Goal: Transaction & Acquisition: Download file/media

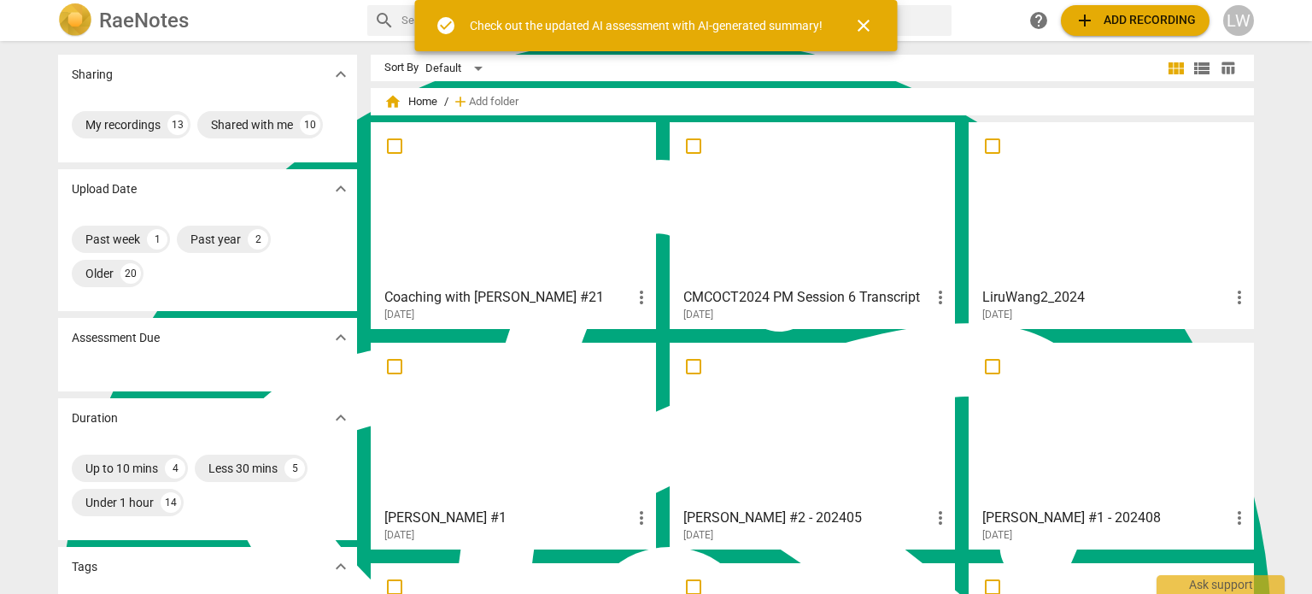
scroll to position [1573, 0]
click at [507, 224] on div at bounding box center [513, 203] width 273 height 151
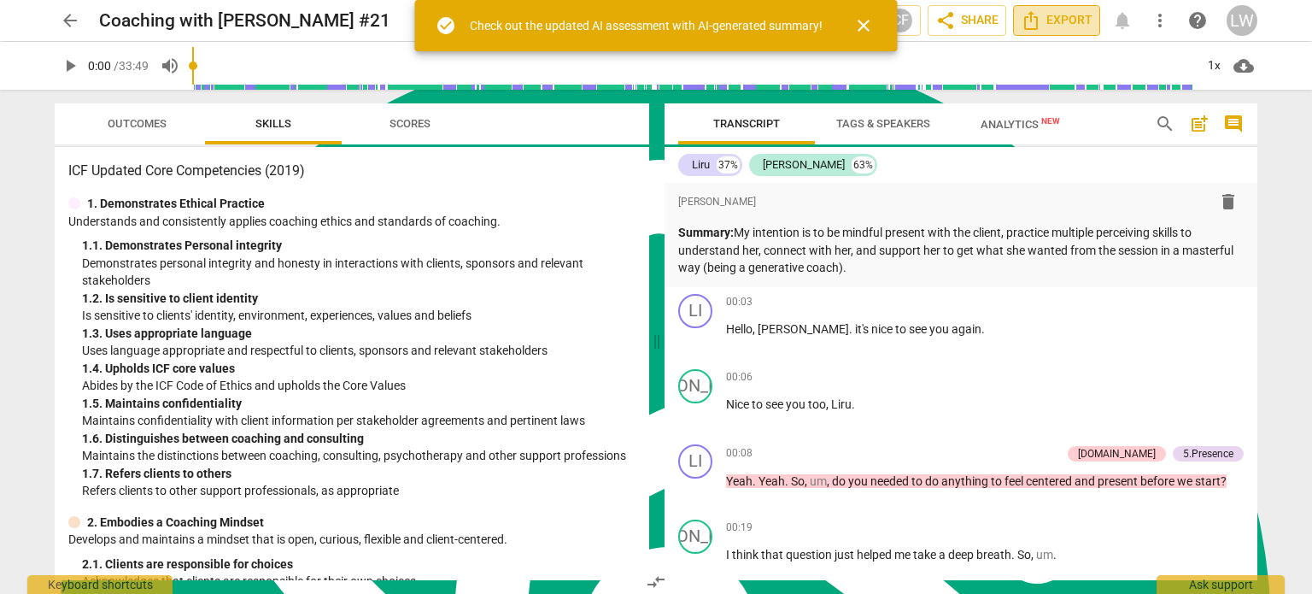
click at [1053, 26] on span "Export" at bounding box center [1057, 20] width 72 height 21
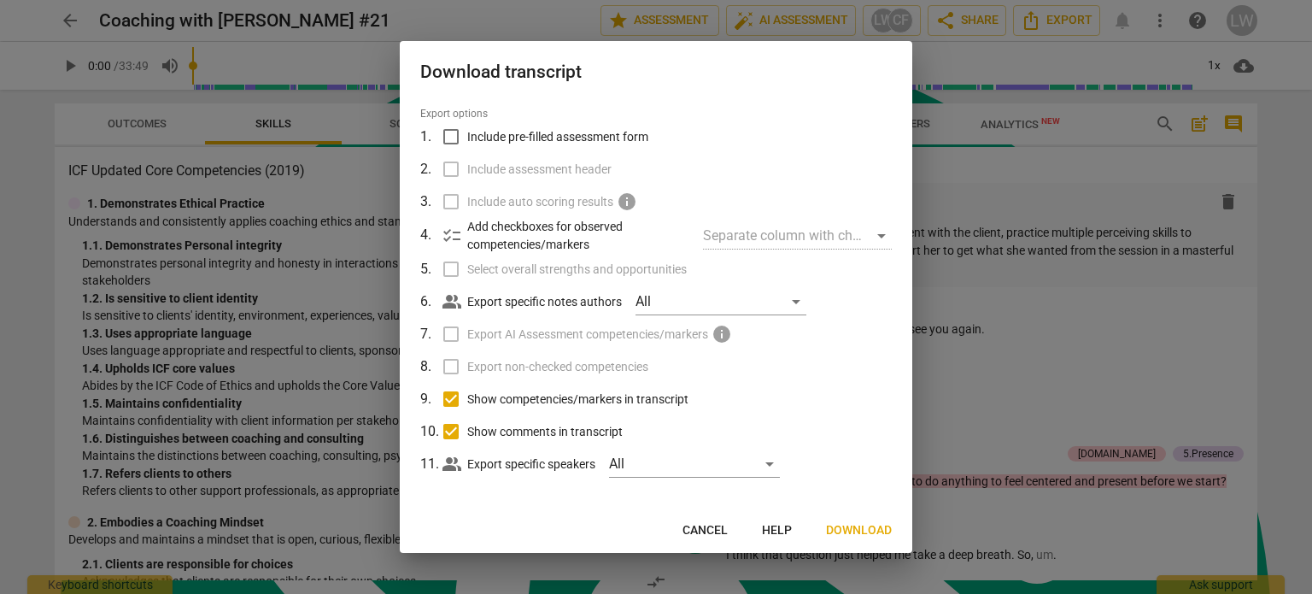
scroll to position [54, 0]
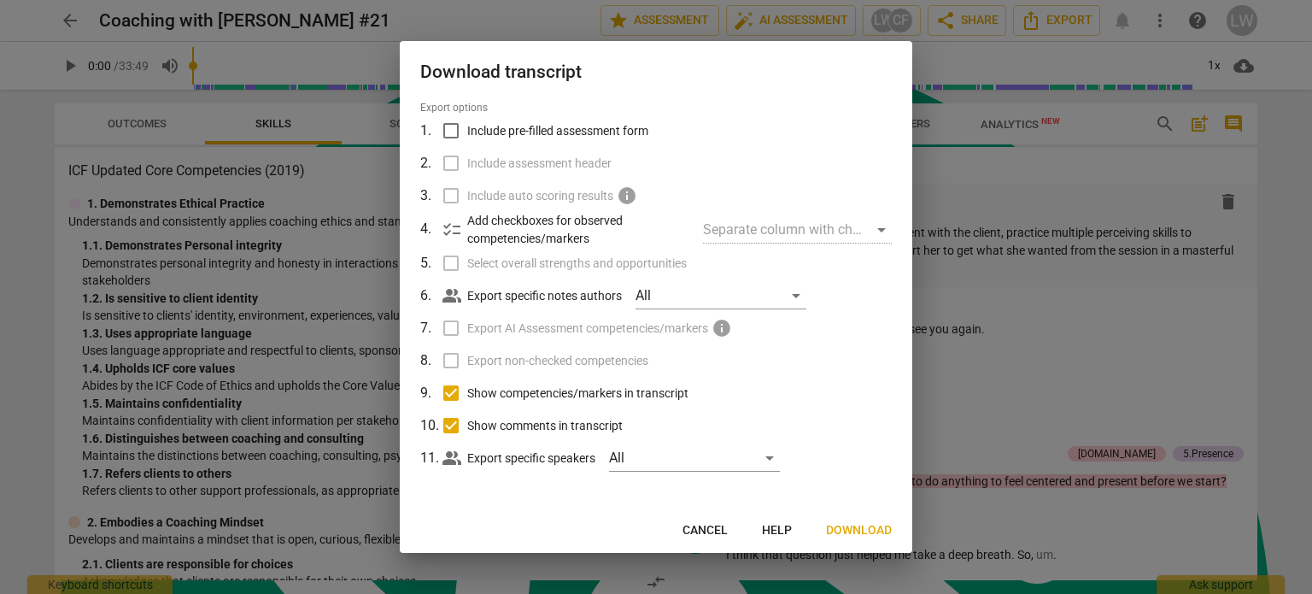
click at [448, 262] on label "Select overall strengths and opportunities" at bounding box center [655, 263] width 448 height 32
click at [454, 263] on label "Select overall strengths and opportunities" at bounding box center [655, 263] width 448 height 32
click at [450, 130] on input "Include pre-filled assessment form" at bounding box center [451, 130] width 32 height 32
checkbox input "true"
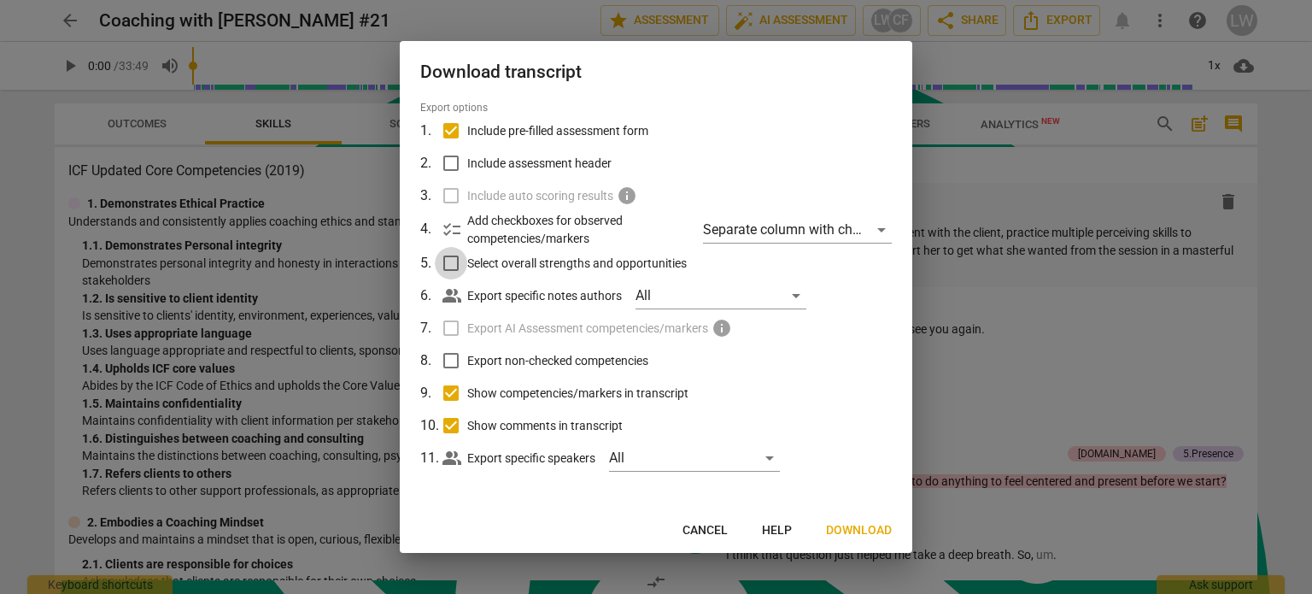
click at [454, 263] on input "Select overall strengths and opportunities" at bounding box center [451, 263] width 32 height 32
checkbox input "true"
click at [800, 296] on div "All" at bounding box center [721, 295] width 171 height 27
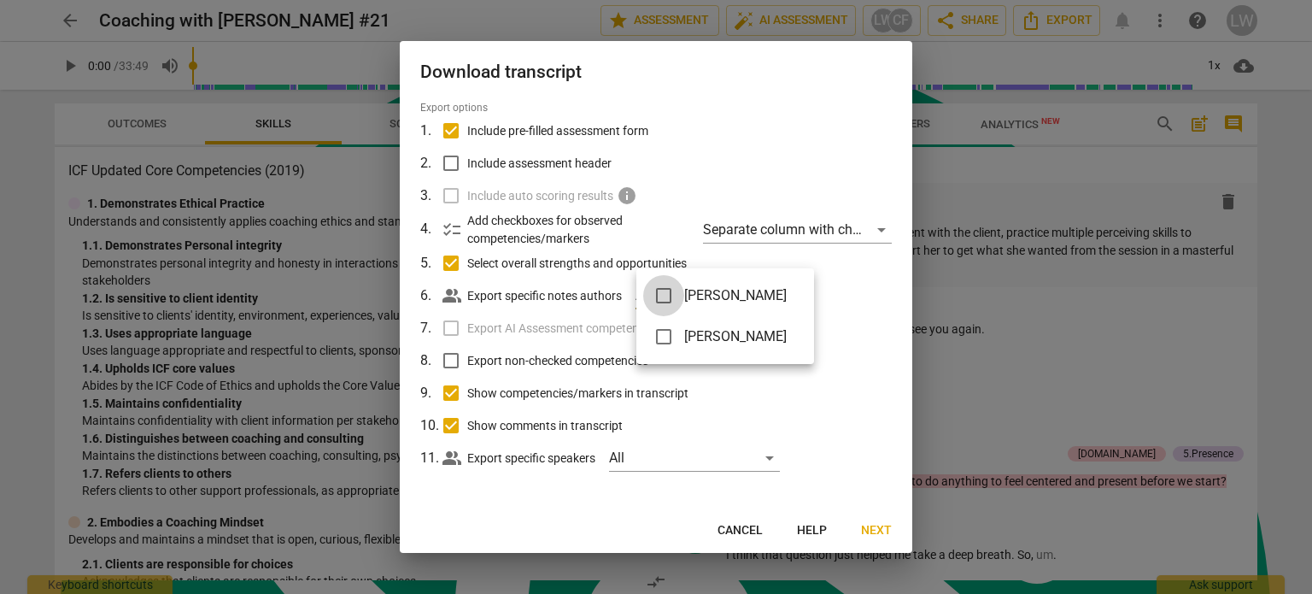
click at [663, 293] on input "checkbox" at bounding box center [663, 295] width 41 height 41
checkbox input "true"
click at [869, 343] on div at bounding box center [656, 297] width 1312 height 594
click at [796, 293] on div "[PERSON_NAME]" at bounding box center [721, 295] width 171 height 27
click at [665, 337] on input "checkbox" at bounding box center [663, 336] width 41 height 41
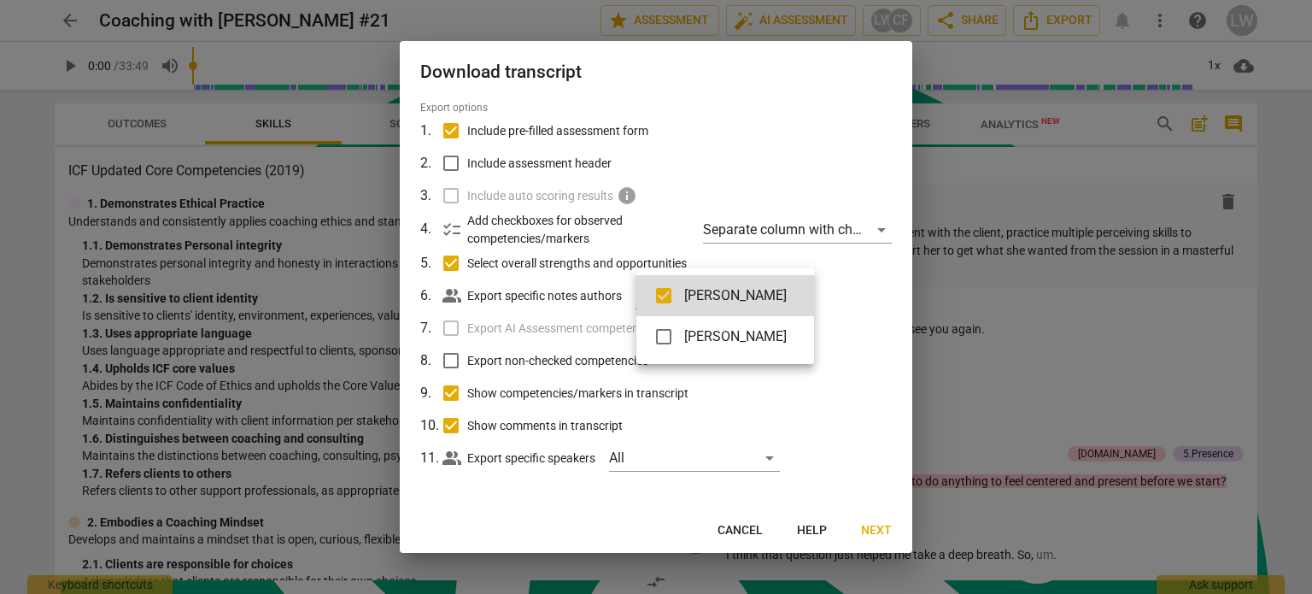
checkbox input "true"
click at [843, 363] on div at bounding box center [656, 297] width 1312 height 594
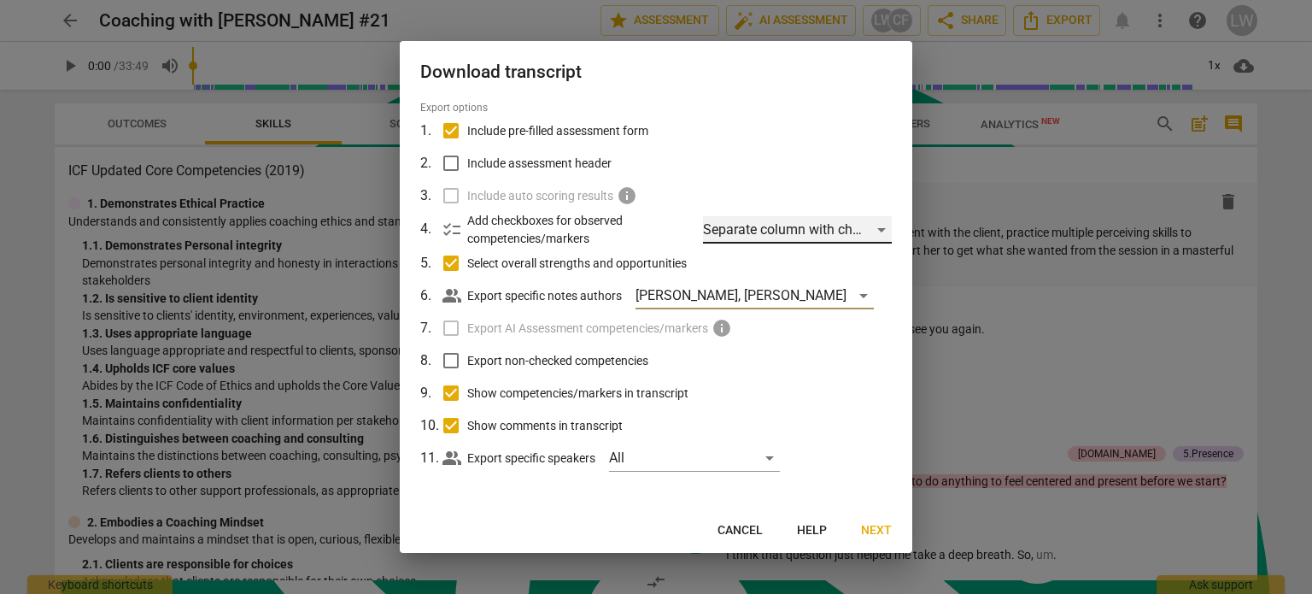
click at [877, 227] on div "Separate column with check marks" at bounding box center [797, 229] width 189 height 27
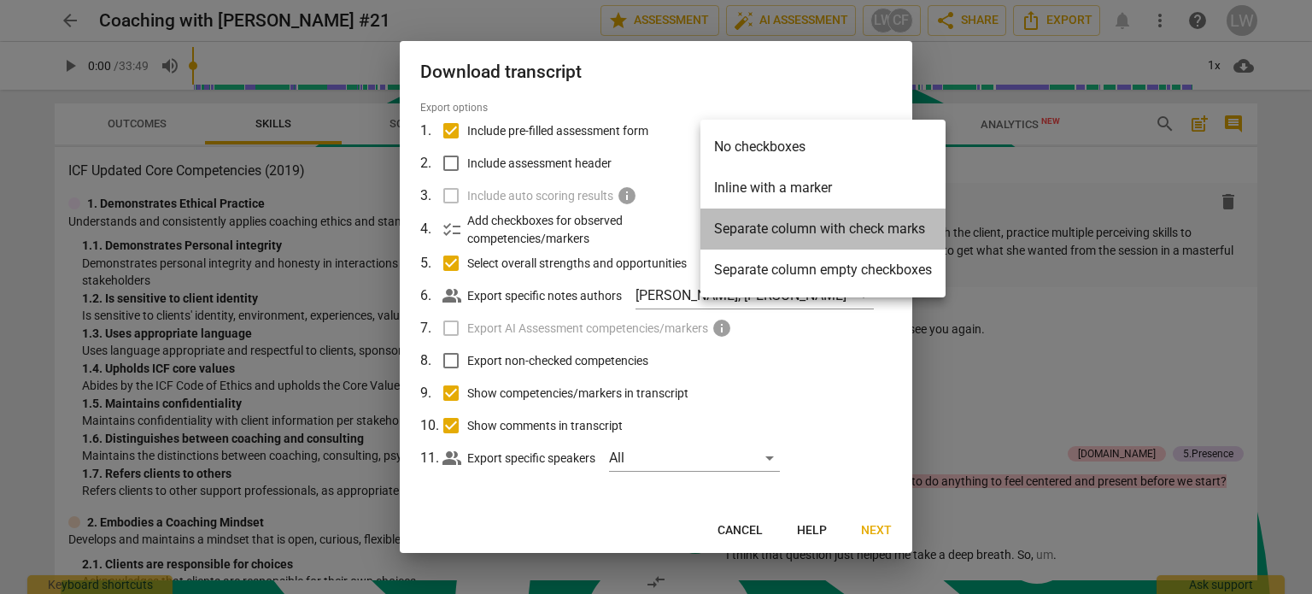
click at [875, 228] on li "Separate column with check marks" at bounding box center [822, 228] width 245 height 41
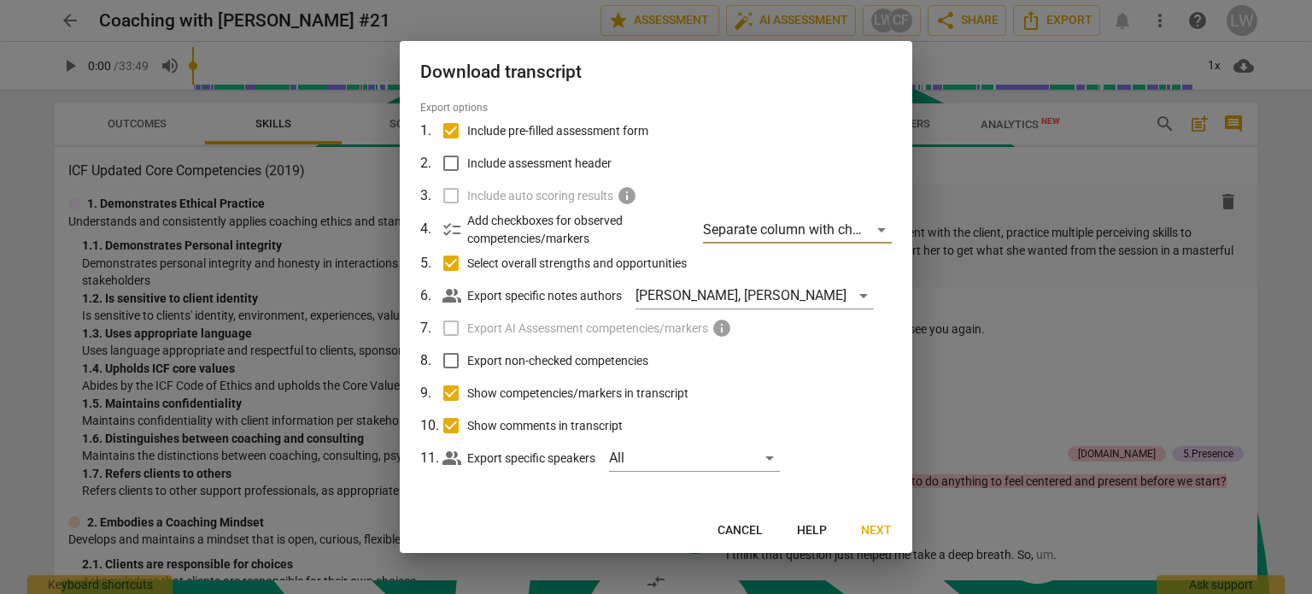
click at [450, 360] on input "Export non-checked competencies" at bounding box center [451, 360] width 32 height 32
checkbox input "true"
click at [870, 529] on span "Next" at bounding box center [876, 530] width 31 height 17
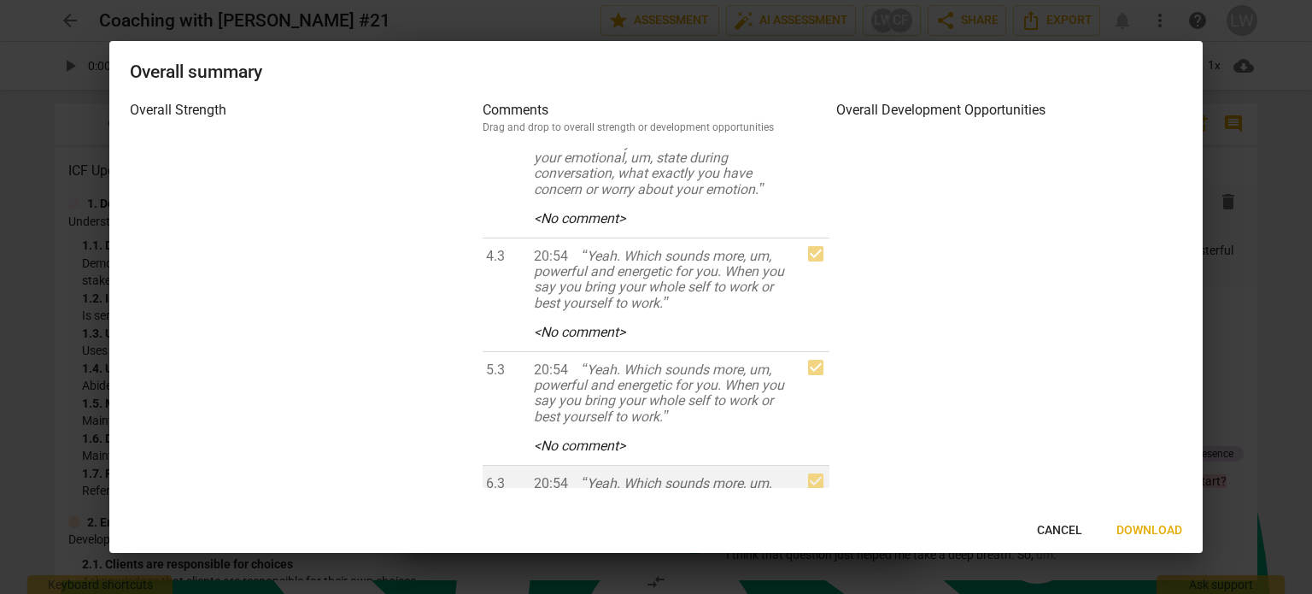
scroll to position [8286, 0]
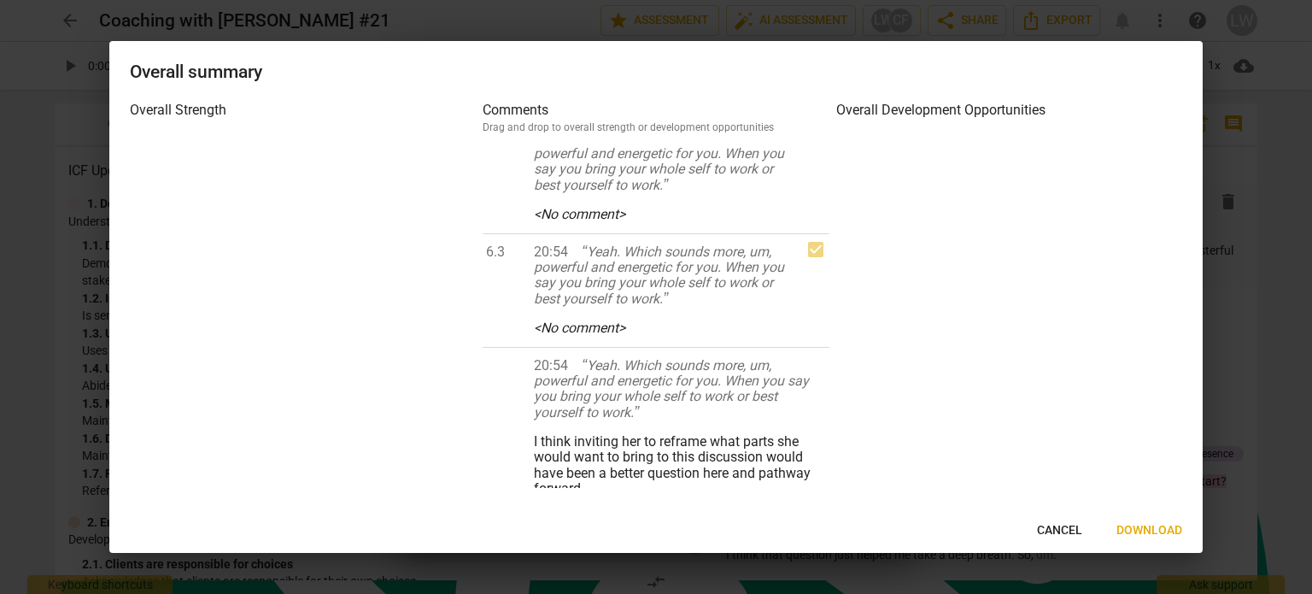
click at [1149, 526] on span "Download" at bounding box center [1149, 530] width 66 height 17
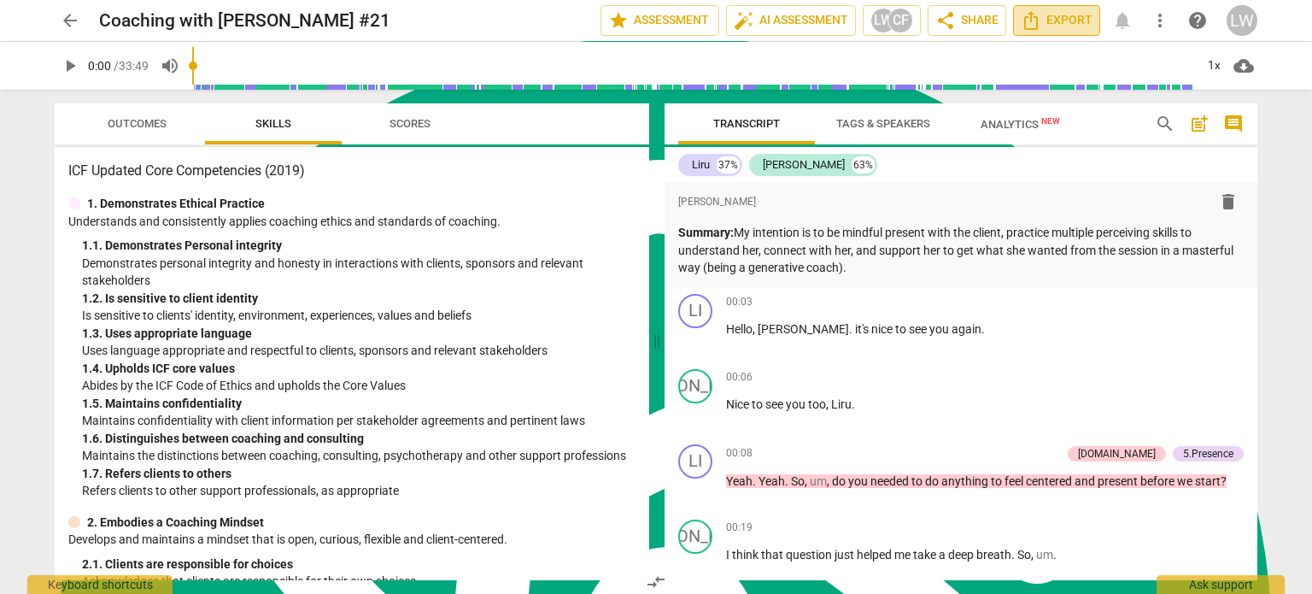
click at [1064, 23] on span "Export" at bounding box center [1057, 20] width 72 height 21
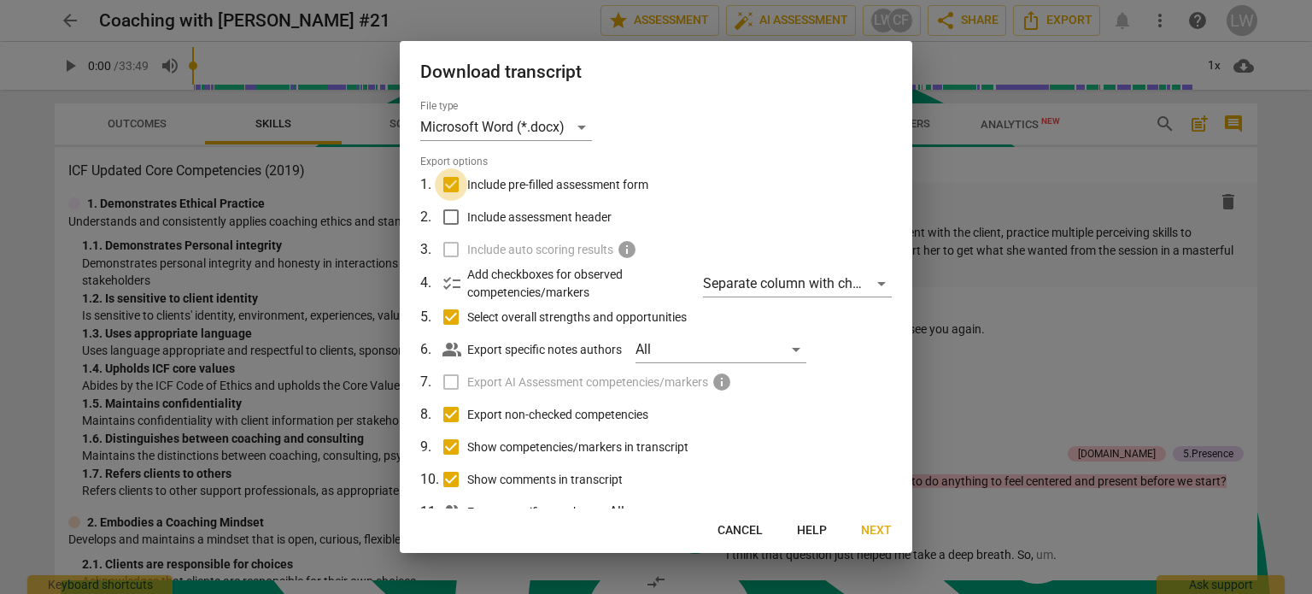
click at [451, 184] on input "Include pre-filled assessment form" at bounding box center [451, 184] width 32 height 32
checkbox input "false"
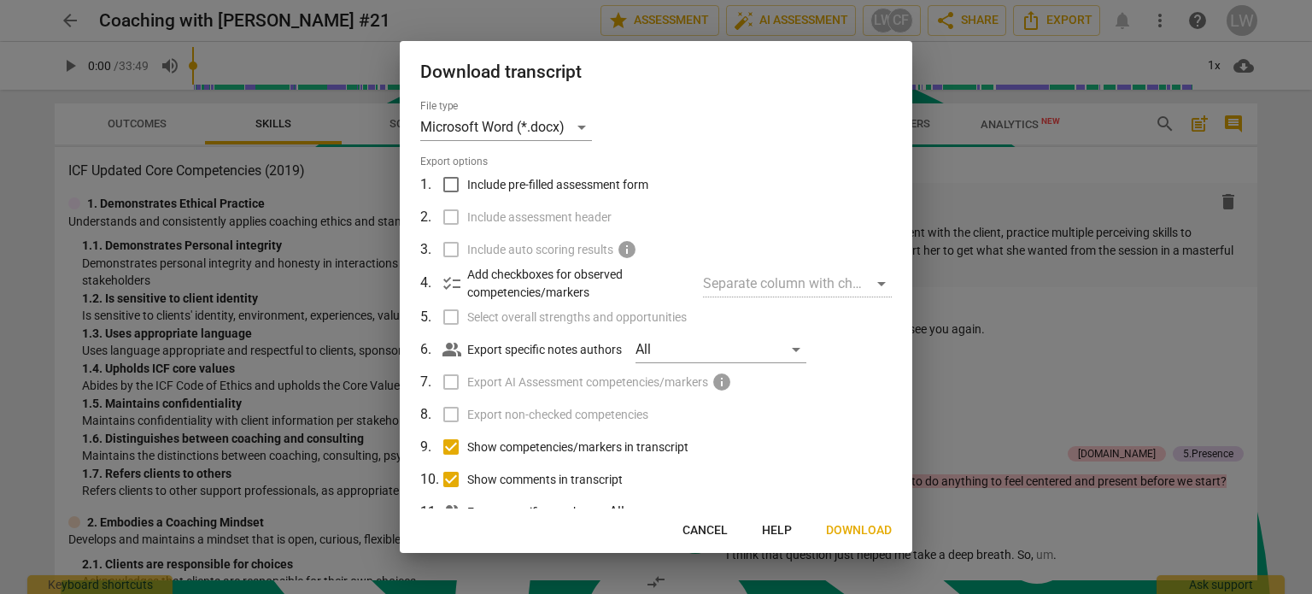
scroll to position [54, 0]
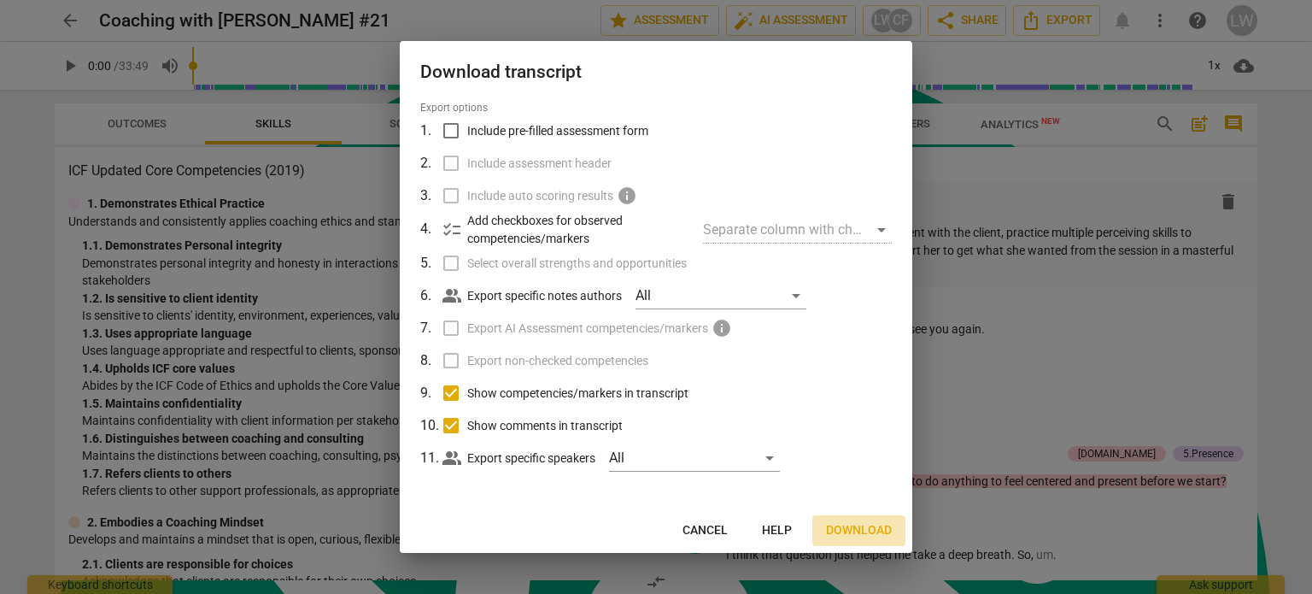
click at [858, 528] on span "Download" at bounding box center [859, 530] width 66 height 17
